Goal: Check status

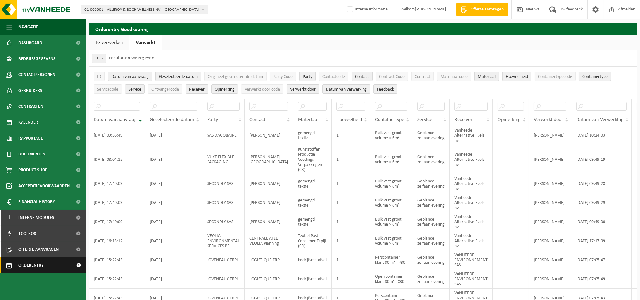
click at [36, 267] on span "Orderentry Goedkeuring" at bounding box center [44, 265] width 53 height 16
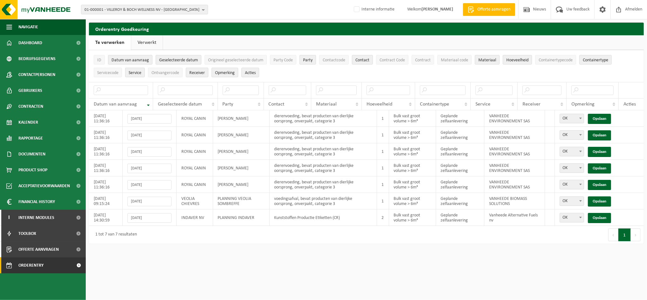
click at [153, 41] on link "Verwerkt" at bounding box center [146, 42] width 31 height 15
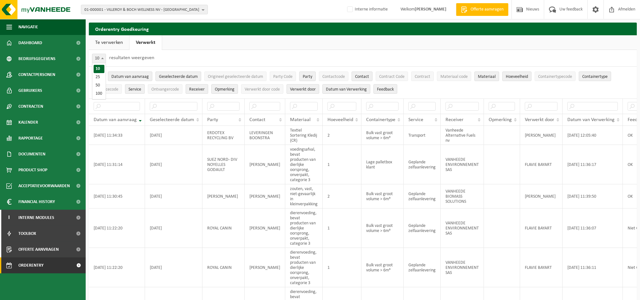
click at [102, 57] on span at bounding box center [102, 58] width 6 height 8
select select "50"
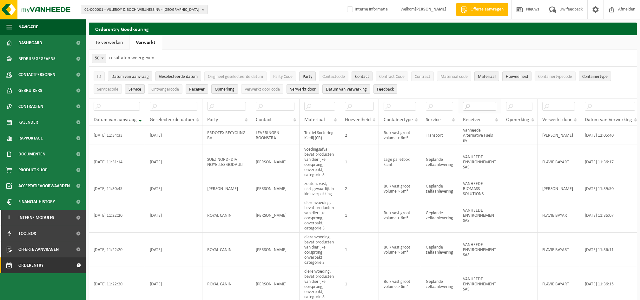
click at [463, 104] on input "text" at bounding box center [479, 106] width 33 height 9
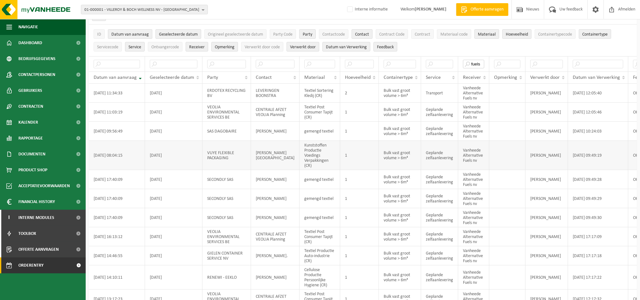
scroll to position [84, 0]
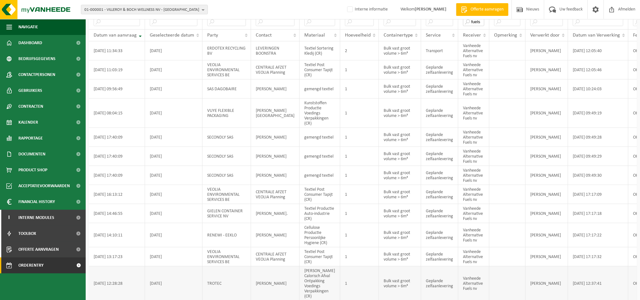
type input "fuels"
